Goal: Information Seeking & Learning: Learn about a topic

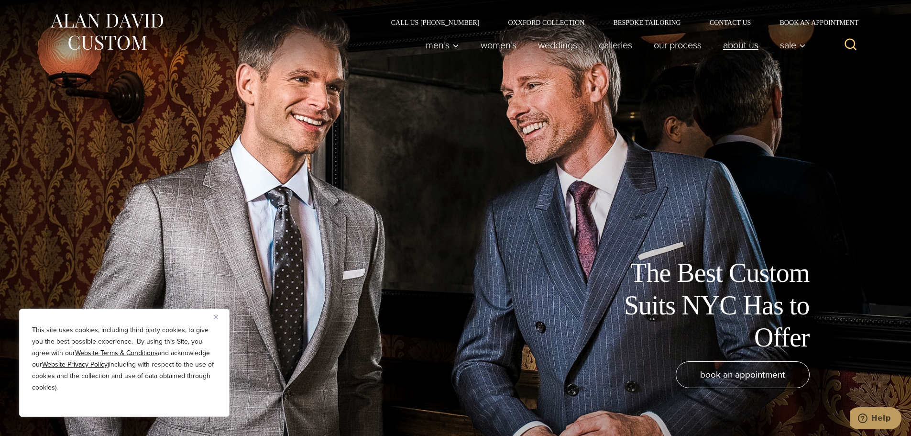
click at [753, 47] on link "About Us" at bounding box center [740, 44] width 57 height 19
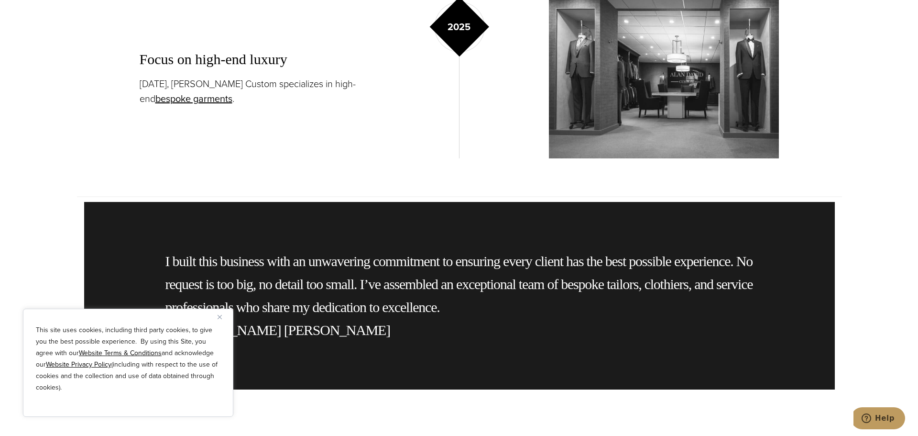
scroll to position [1961, 0]
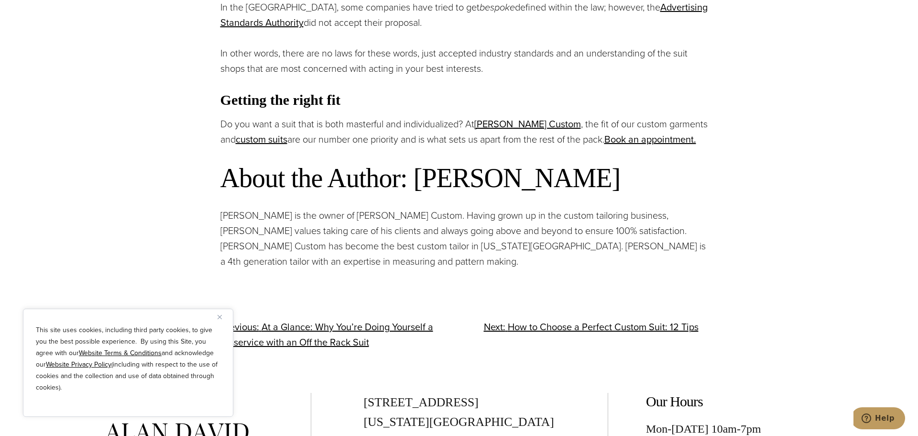
scroll to position [1818, 0]
